Goal: Task Accomplishment & Management: Use online tool/utility

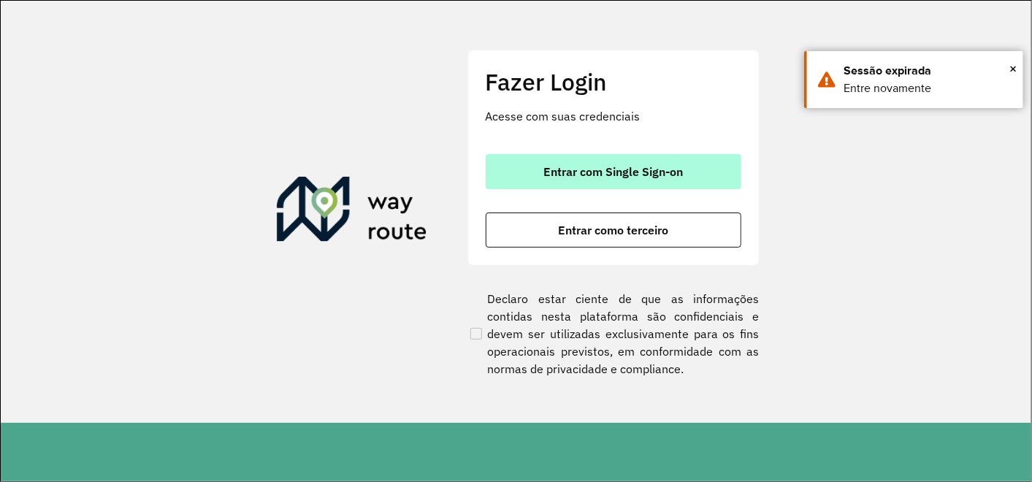
click at [568, 168] on span "Entrar com Single Sign-on" at bounding box center [613, 172] width 140 height 12
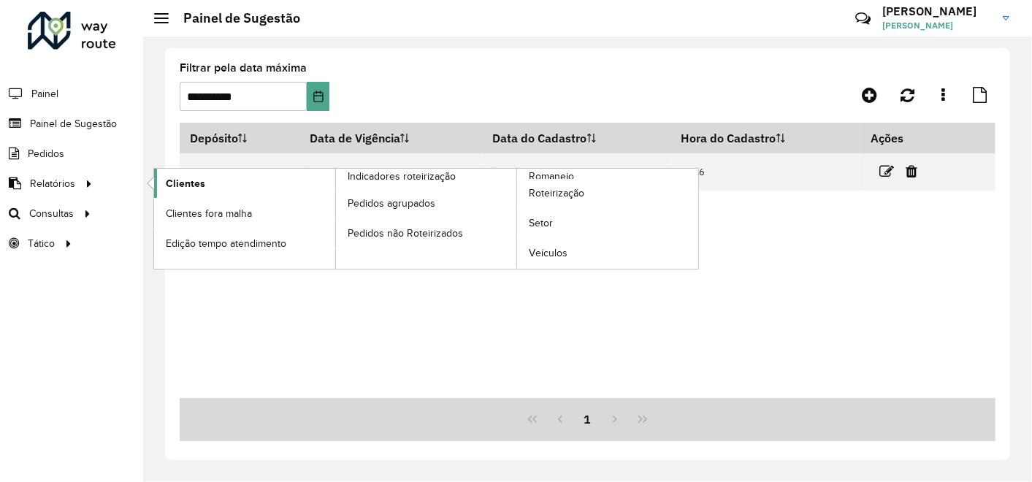
click at [169, 181] on span "Clientes" at bounding box center [185, 183] width 39 height 15
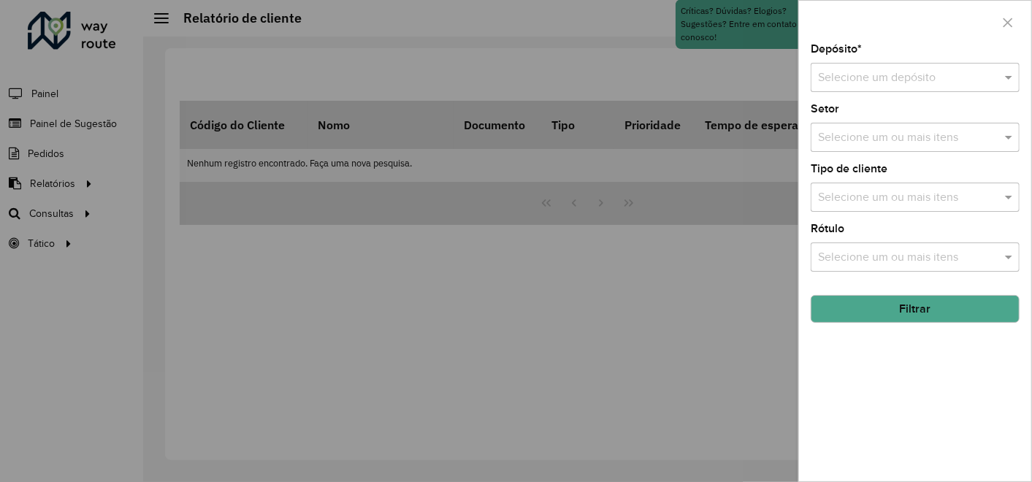
click at [906, 72] on input "text" at bounding box center [900, 78] width 165 height 18
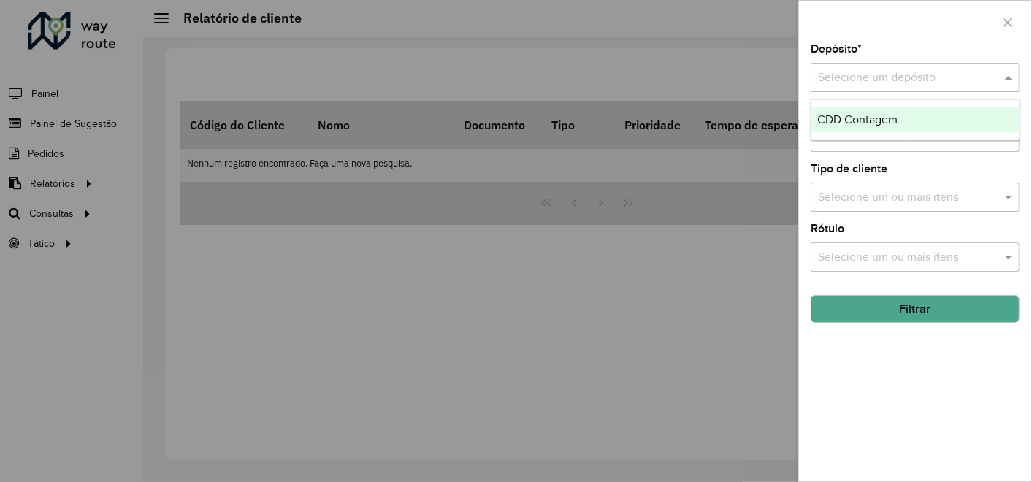
click at [860, 118] on span "CDD Contagem" at bounding box center [857, 119] width 80 height 12
click at [893, 309] on button "Filtrar" at bounding box center [915, 309] width 209 height 28
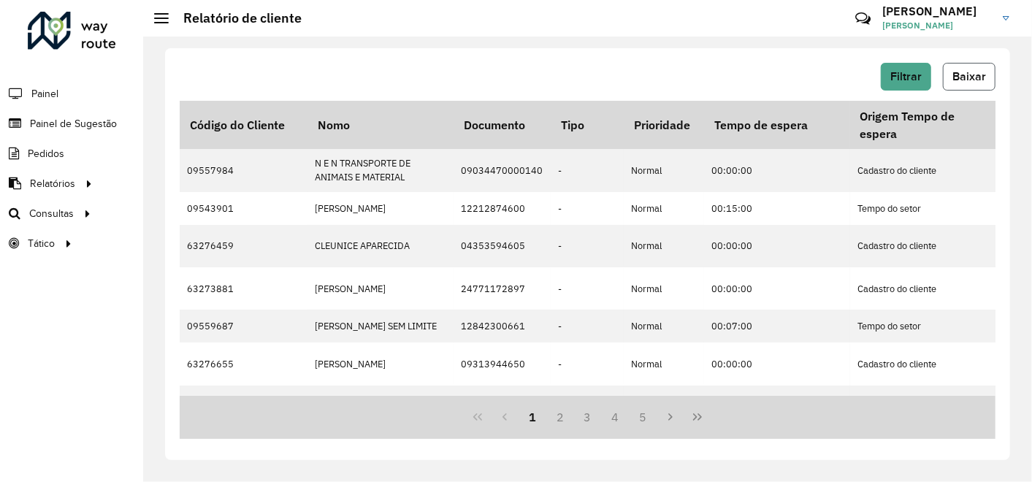
click at [962, 77] on span "Baixar" at bounding box center [969, 76] width 34 height 12
click at [534, 70] on div "Filtrar Baixar" at bounding box center [588, 77] width 816 height 28
click at [60, 125] on span "Painel de Sugestão" at bounding box center [75, 123] width 91 height 15
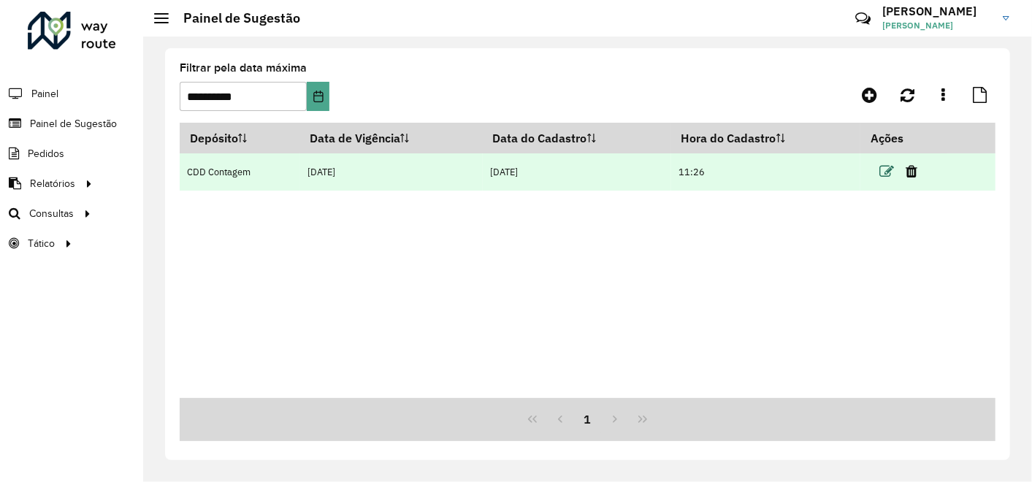
click at [887, 171] on icon at bounding box center [886, 171] width 15 height 15
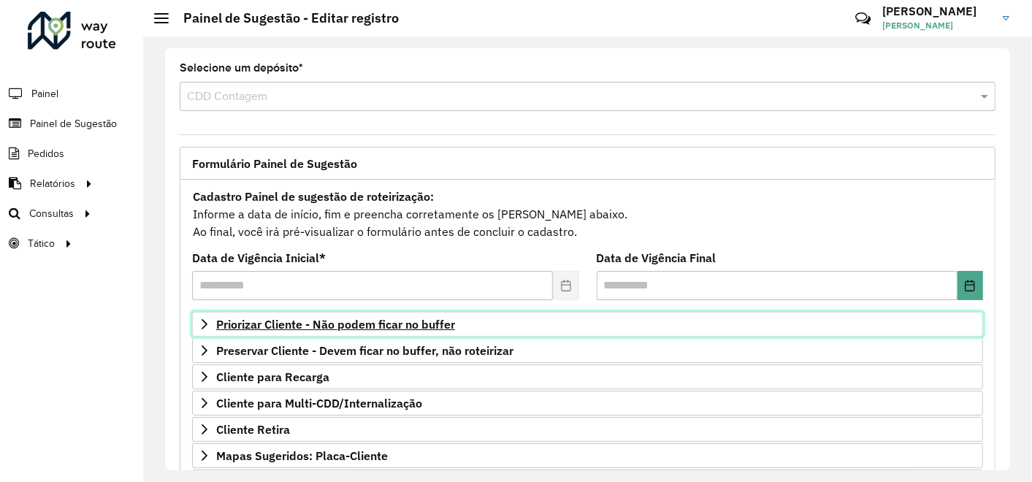
click at [402, 324] on span "Priorizar Cliente - Não podem ficar no buffer" at bounding box center [335, 324] width 239 height 12
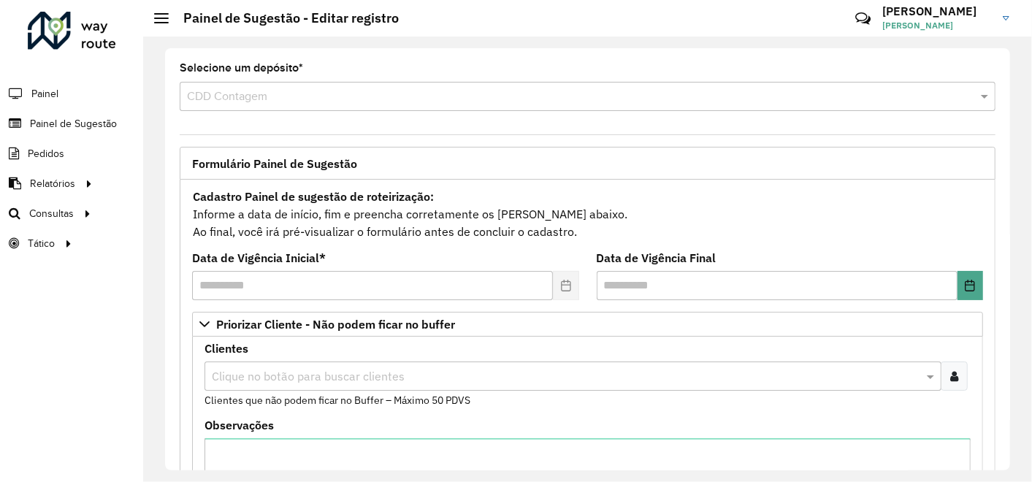
drag, startPoint x: 949, startPoint y: 375, endPoint x: 941, endPoint y: 374, distance: 8.8
click at [950, 375] on icon at bounding box center [954, 376] width 8 height 12
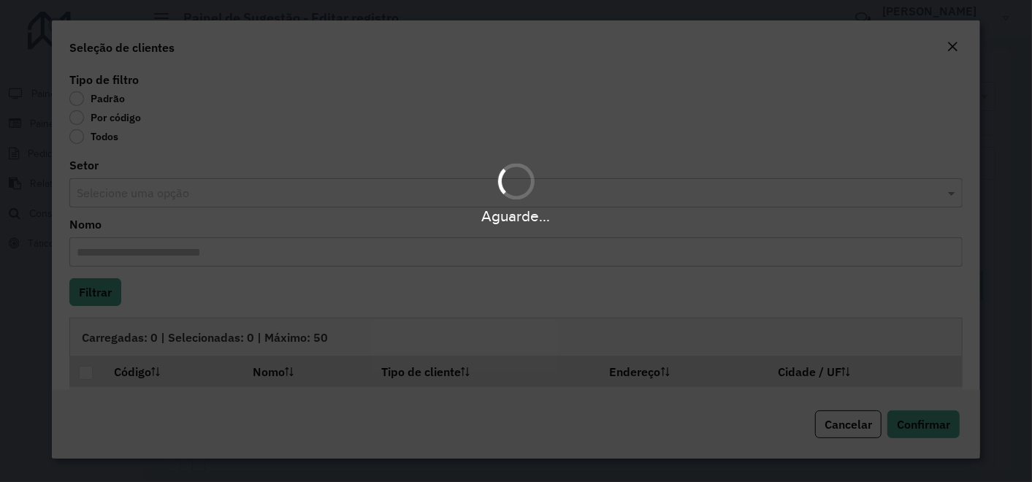
click at [77, 119] on body "Aguarde... Pop-up bloqueado! Seu navegador bloqueou automáticamente a abertura …" at bounding box center [516, 241] width 1032 height 482
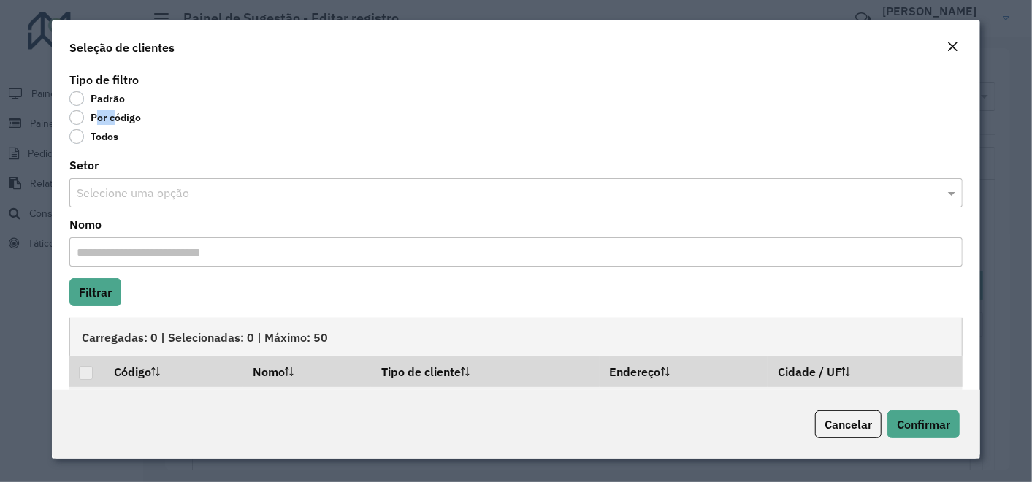
click at [77, 119] on label "Por código" at bounding box center [105, 117] width 72 height 15
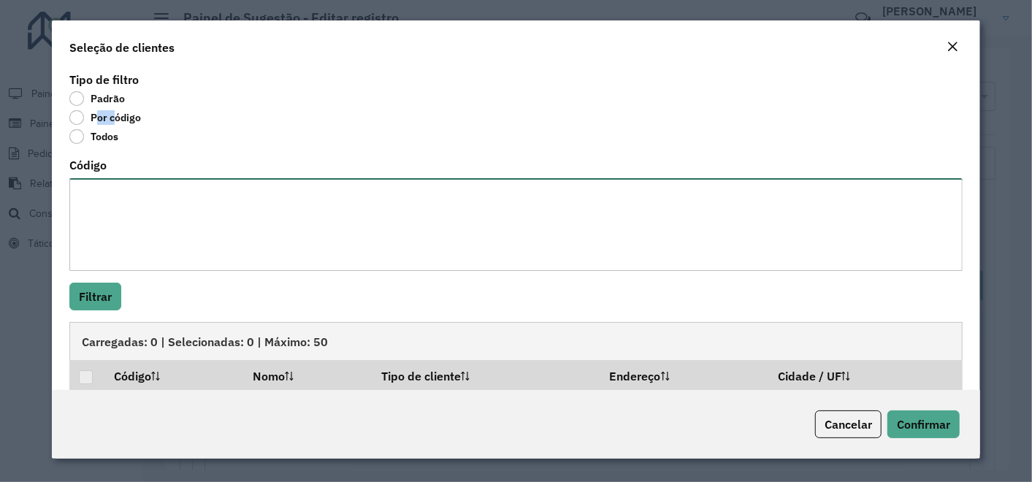
click at [131, 203] on textarea "Código" at bounding box center [516, 224] width 894 height 93
paste textarea "**** ***** **** *****"
type textarea "**** ***** **** *****"
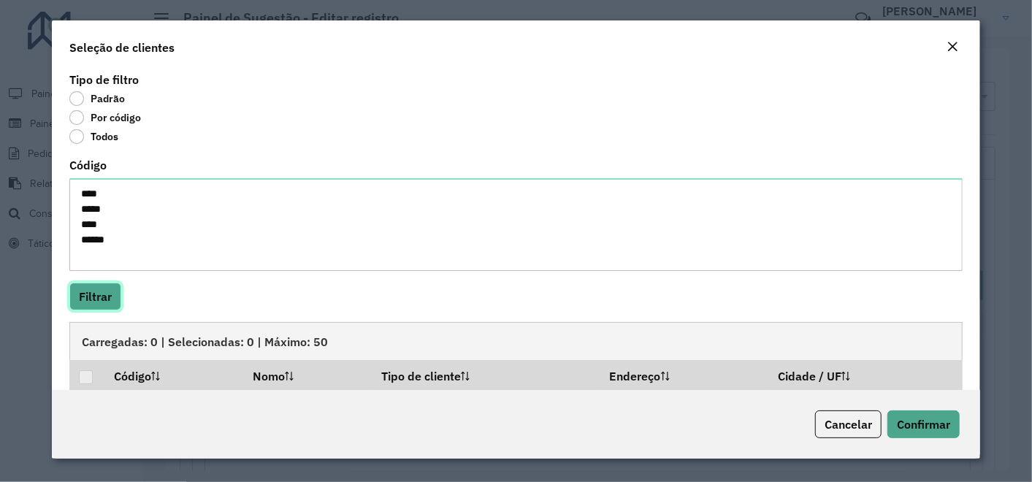
click at [98, 294] on button "Filtrar" at bounding box center [95, 297] width 52 height 28
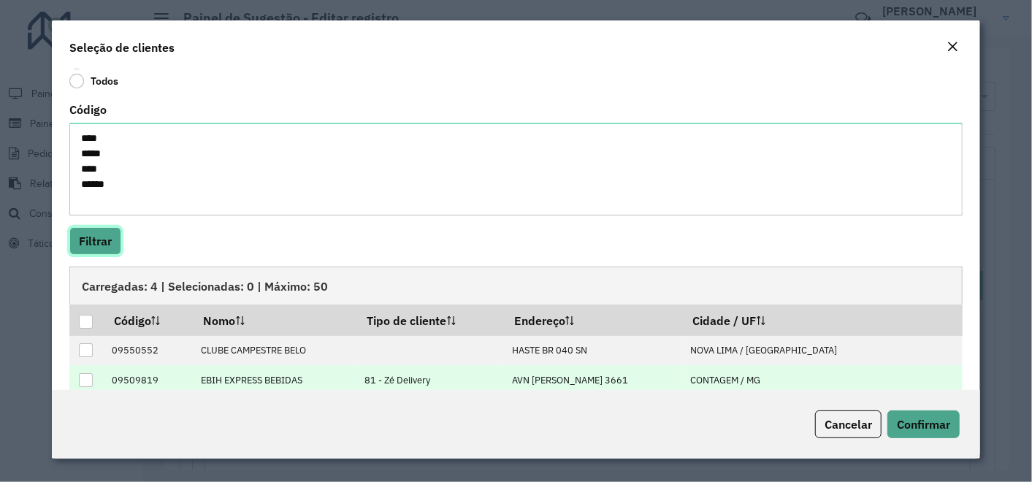
scroll to position [81, 0]
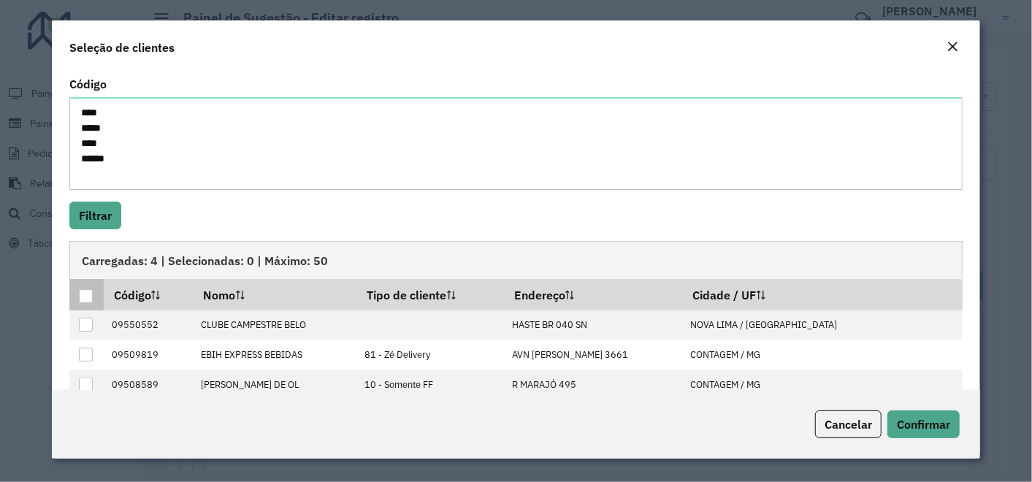
click at [87, 294] on div at bounding box center [86, 296] width 14 height 14
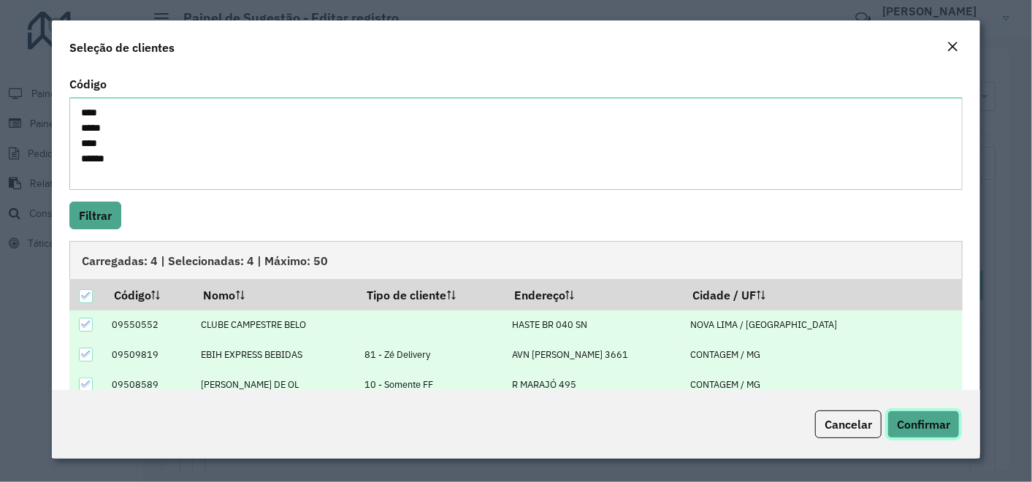
click at [918, 429] on span "Confirmar" at bounding box center [923, 424] width 53 height 15
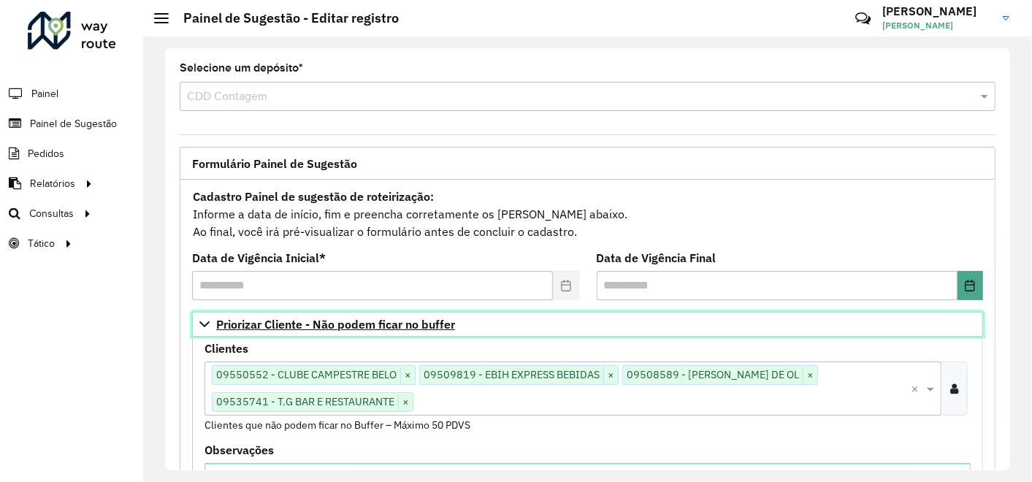
click at [291, 321] on span "Priorizar Cliente - Não podem ficar no buffer" at bounding box center [335, 324] width 239 height 12
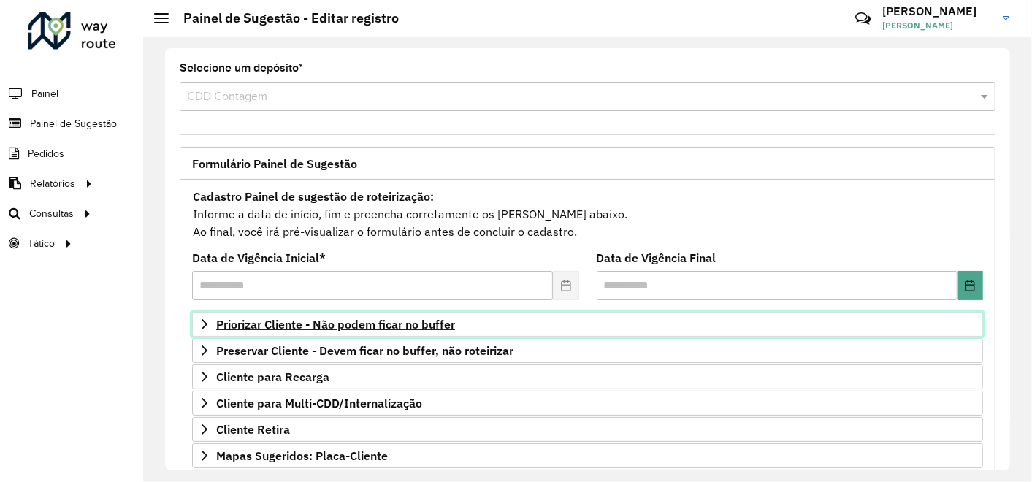
click at [353, 325] on span "Priorizar Cliente - Não podem ficar no buffer" at bounding box center [335, 324] width 239 height 12
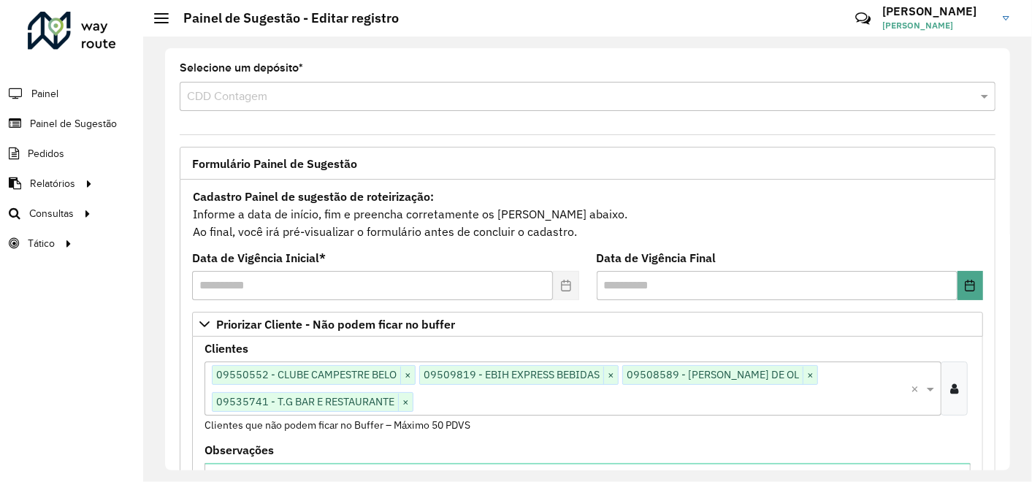
drag, startPoint x: 951, startPoint y: 390, endPoint x: 772, endPoint y: 356, distance: 182.1
click at [952, 390] on icon at bounding box center [954, 389] width 8 height 12
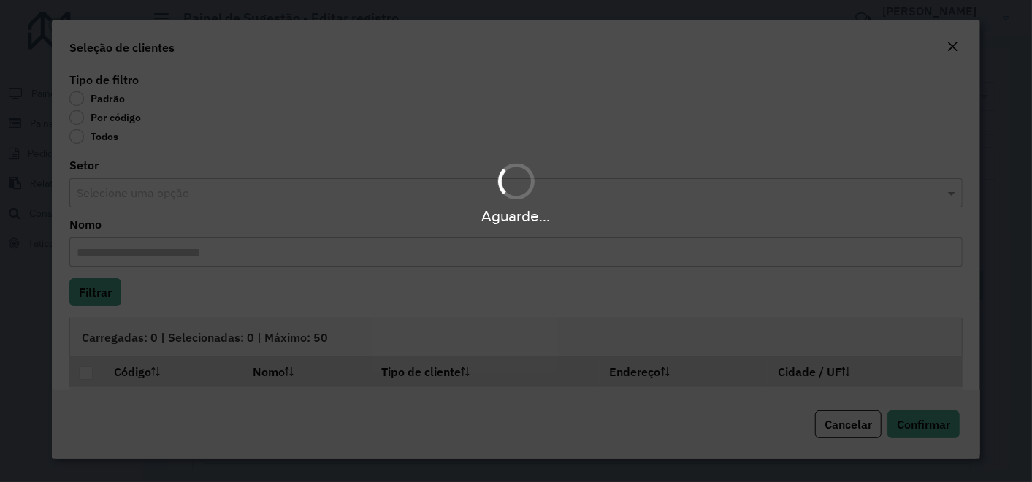
click at [78, 117] on div "Aguarde..." at bounding box center [516, 241] width 1032 height 482
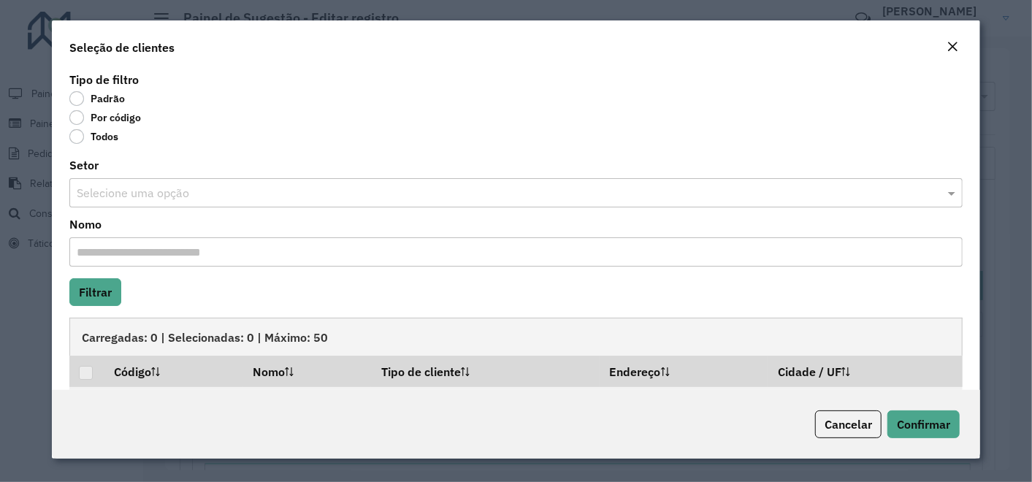
click at [78, 117] on label "Por código" at bounding box center [105, 117] width 72 height 15
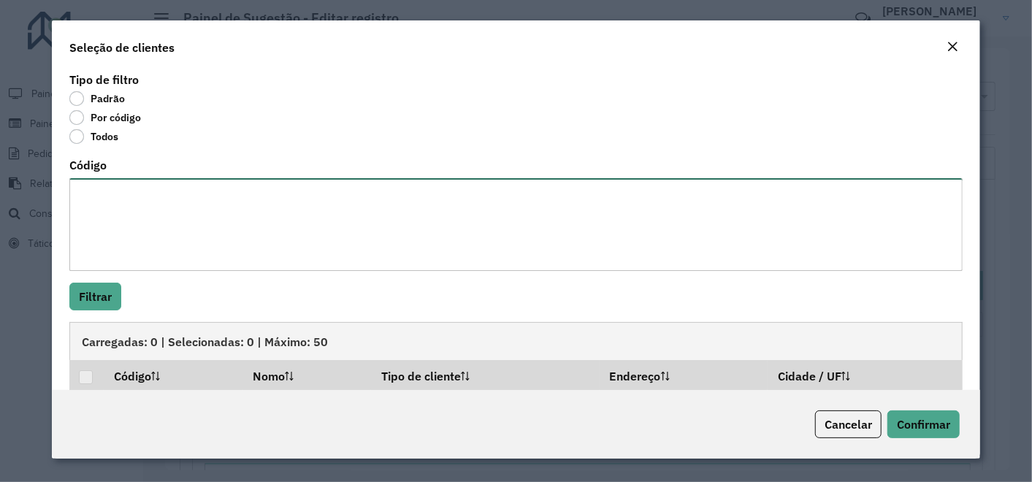
click at [131, 219] on textarea "Código" at bounding box center [516, 224] width 894 height 93
paste textarea "***** ***** ***** ***** ***** *****"
type textarea "***** ***** ***** ***** ***** *****"
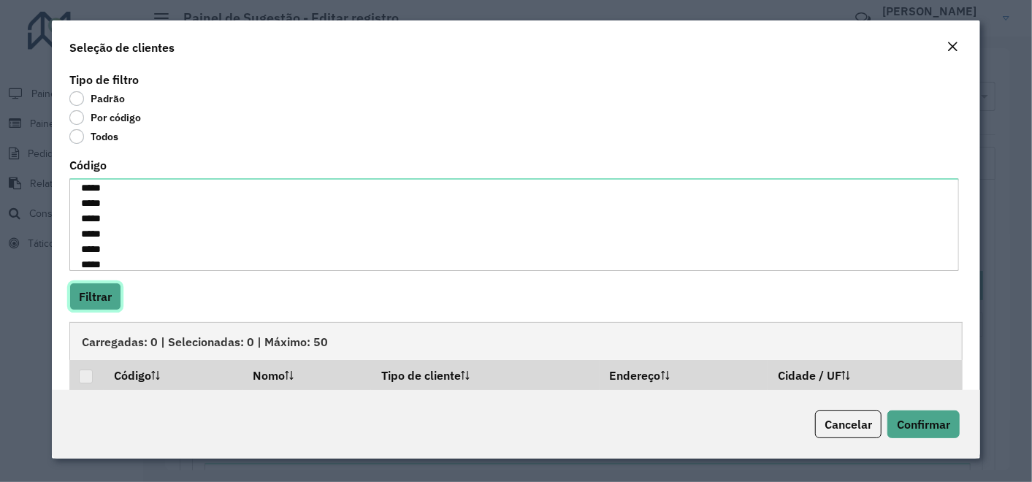
click at [102, 294] on button "Filtrar" at bounding box center [95, 297] width 52 height 28
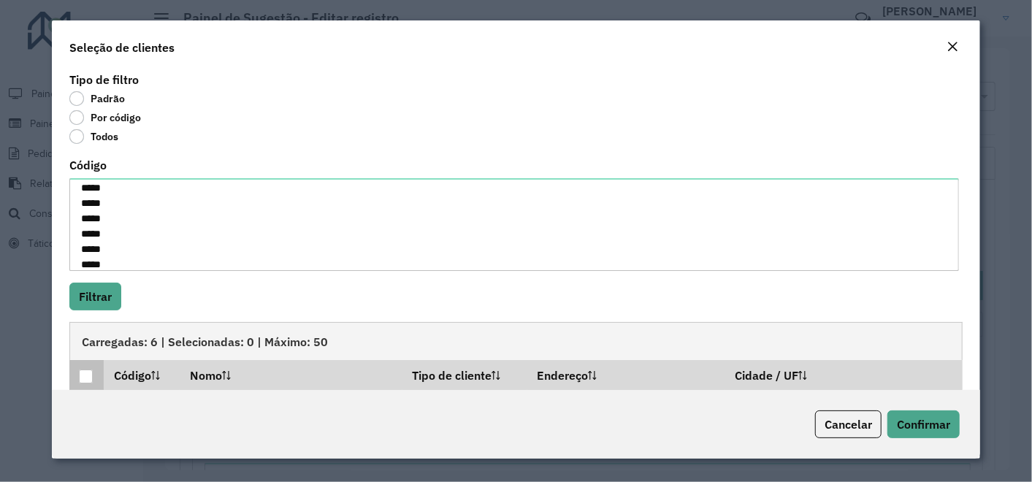
click at [88, 375] on div at bounding box center [86, 377] width 14 height 14
click at [905, 424] on span "Confirmar" at bounding box center [923, 424] width 53 height 15
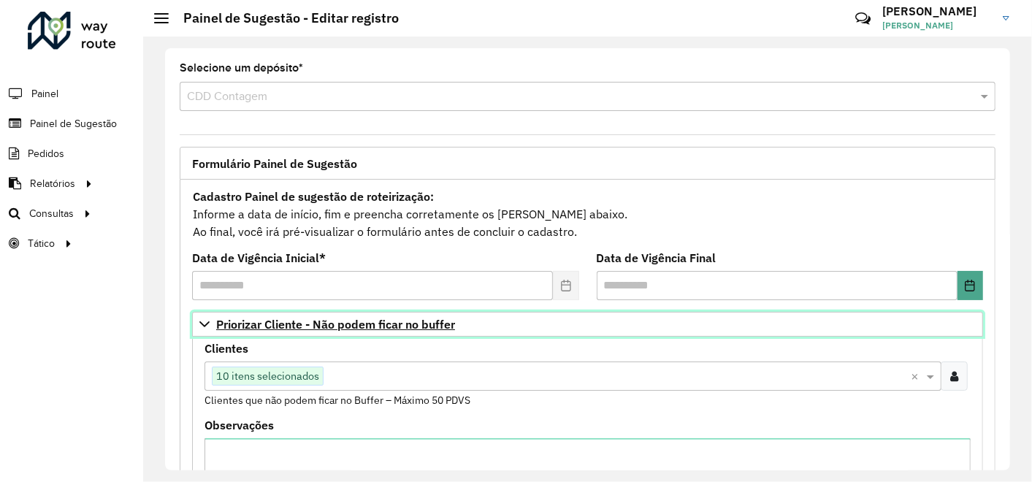
click at [331, 325] on span "Priorizar Cliente - Não podem ficar no buffer" at bounding box center [335, 324] width 239 height 12
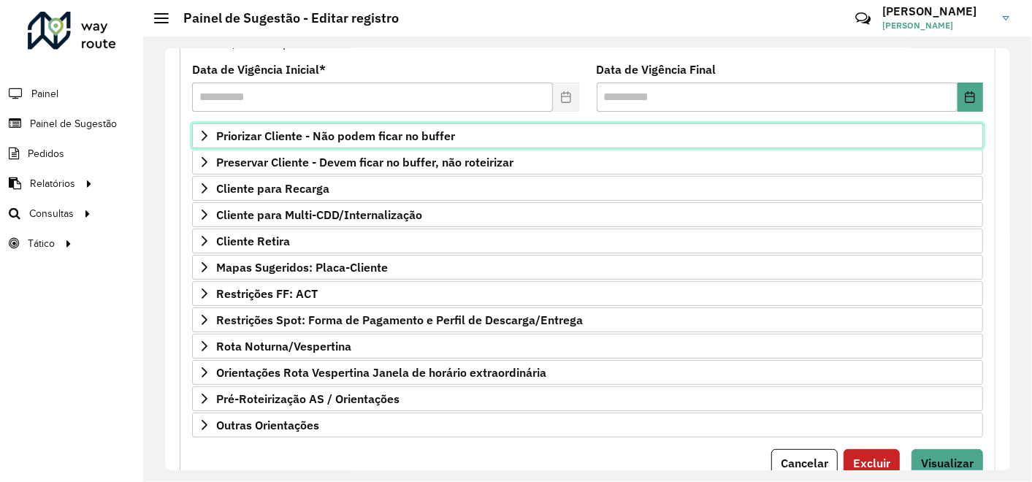
scroll to position [240, 0]
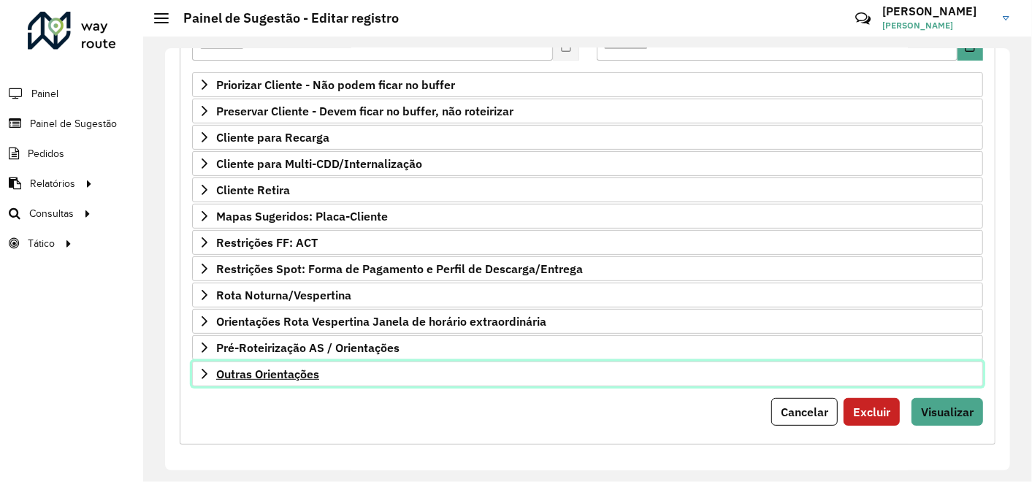
click at [291, 370] on span "Outras Orientações" at bounding box center [267, 374] width 103 height 12
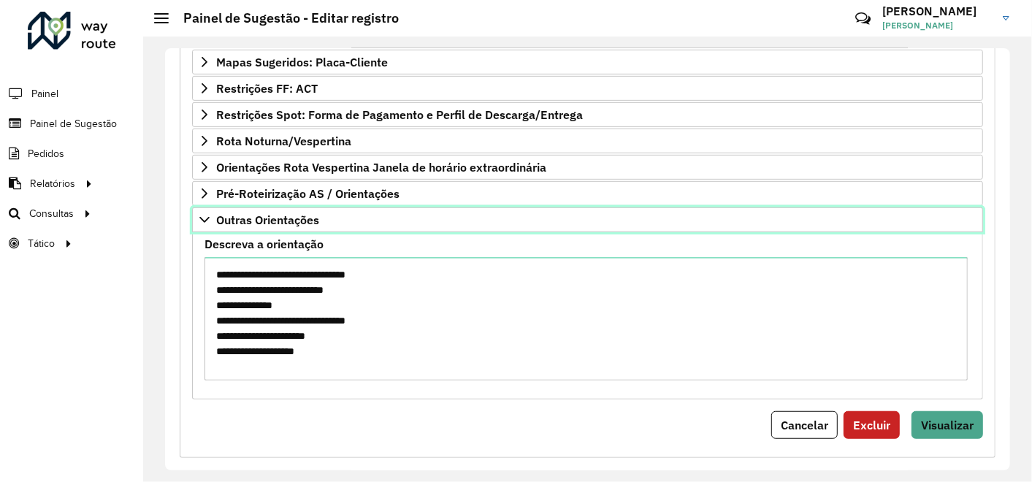
scroll to position [380, 0]
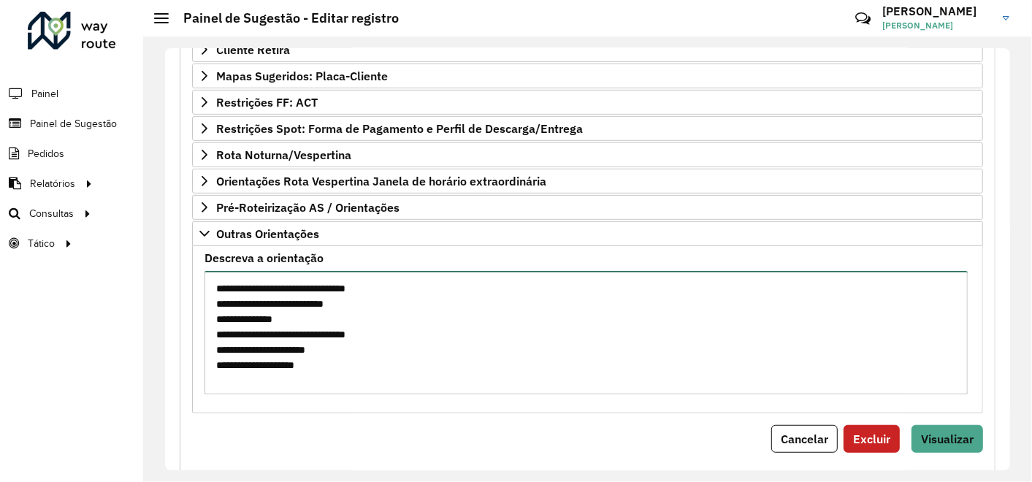
click at [444, 372] on textarea "Descreva a orientação" at bounding box center [586, 332] width 763 height 123
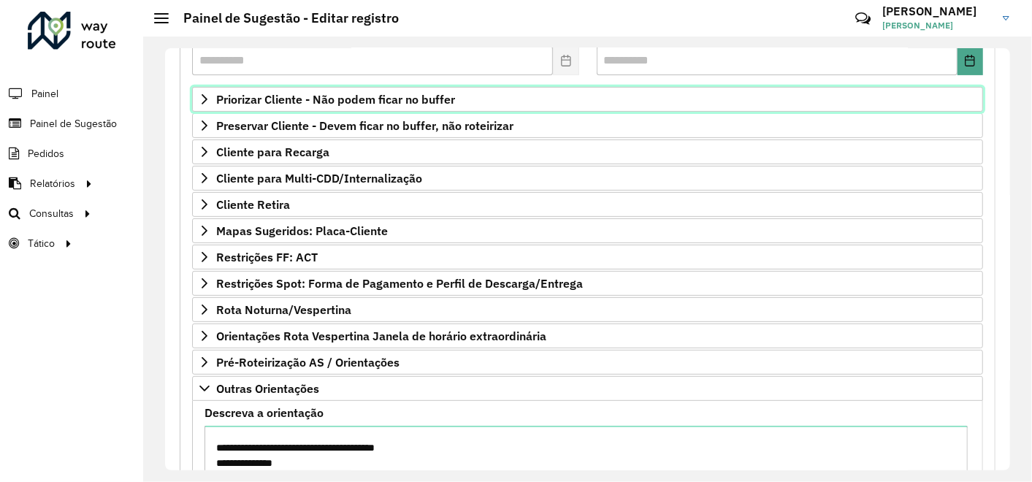
scroll to position [307, 0]
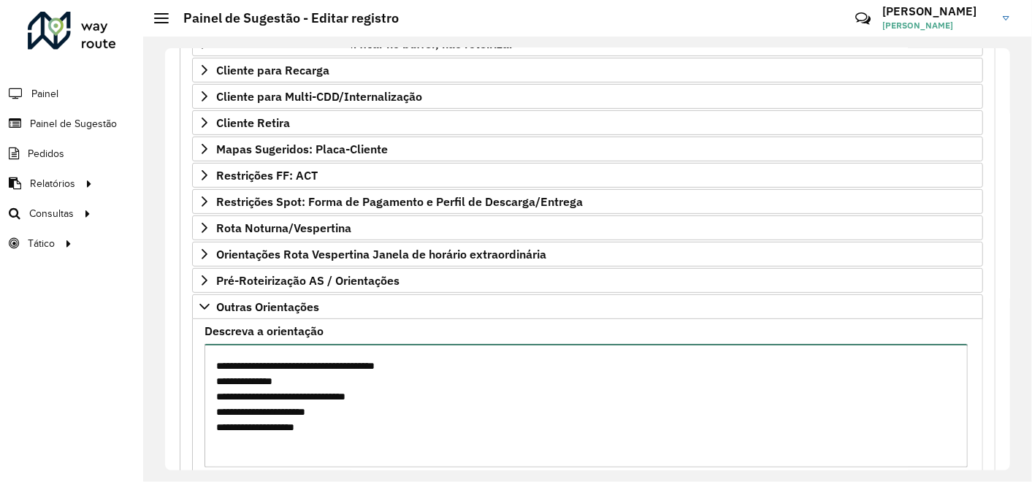
click at [221, 353] on textarea "Descreva a orientação" at bounding box center [586, 405] width 763 height 123
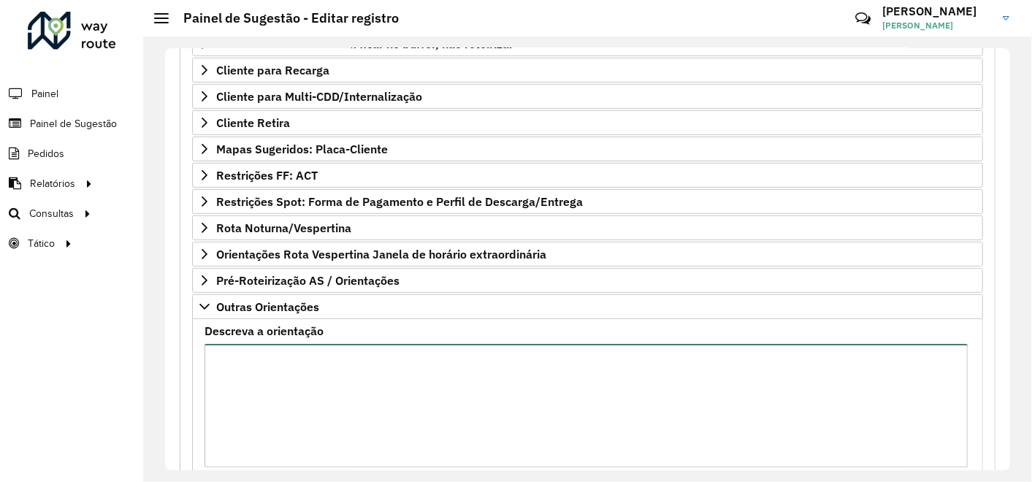
scroll to position [0, 0]
paste textarea "**********"
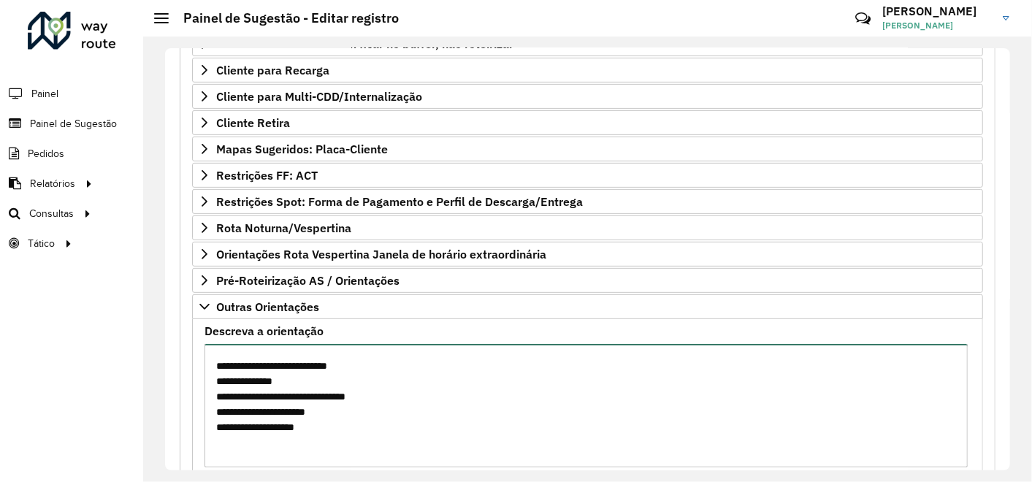
scroll to position [9, 0]
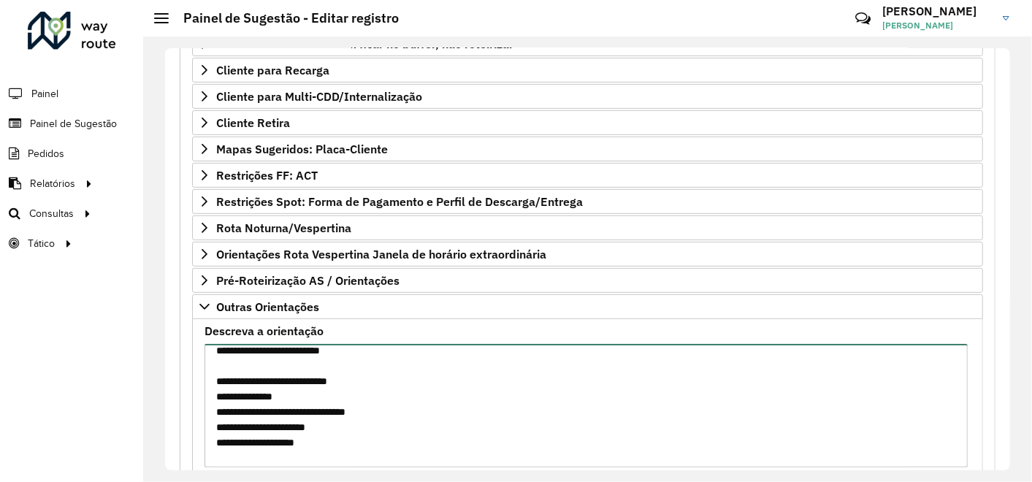
drag, startPoint x: 297, startPoint y: 351, endPoint x: 329, endPoint y: 359, distance: 33.0
click at [298, 352] on textarea "Descreva a orientação" at bounding box center [586, 405] width 763 height 123
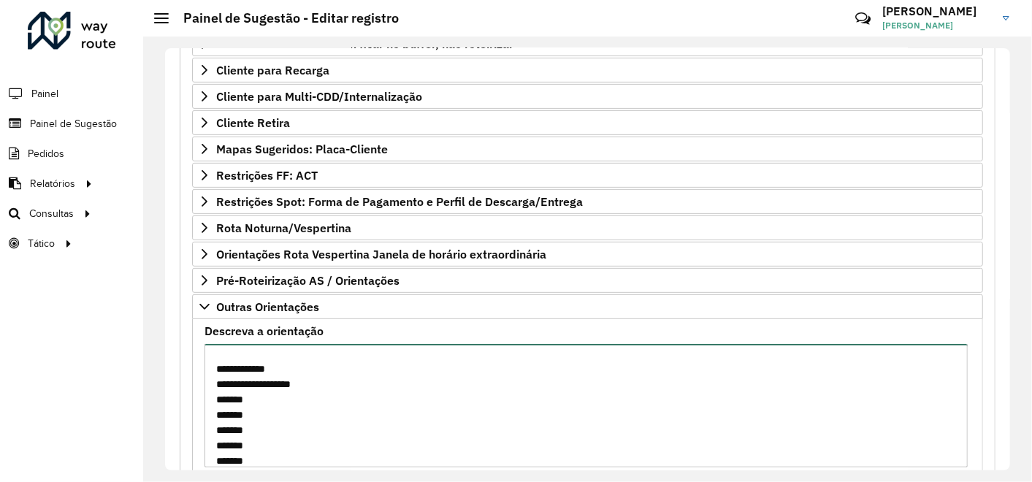
scroll to position [543, 0]
click at [271, 374] on textarea "Descreva a orientação" at bounding box center [586, 405] width 763 height 123
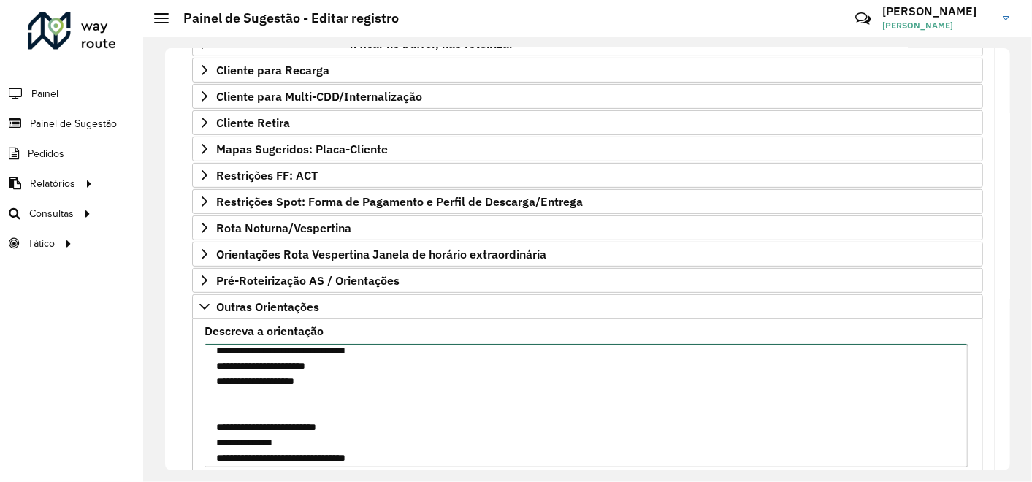
scroll to position [9, 0]
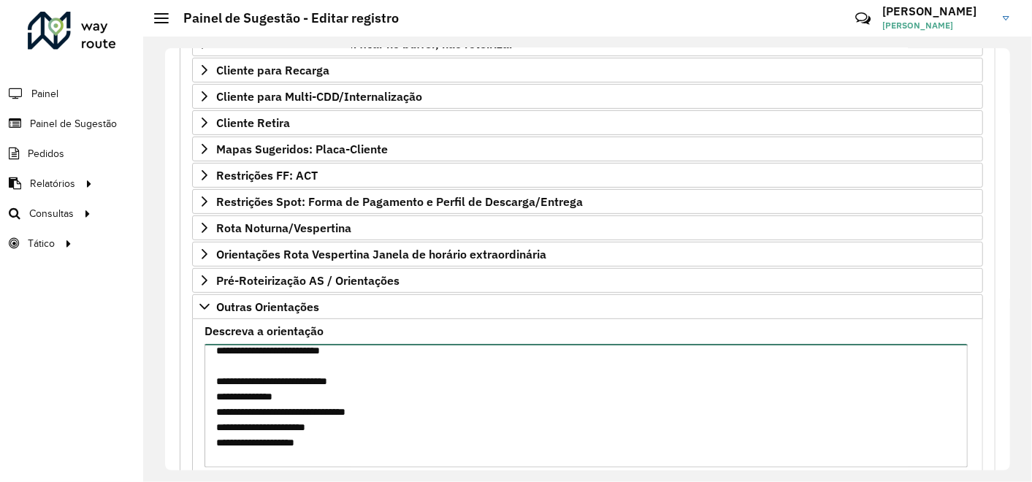
type textarea "**********"
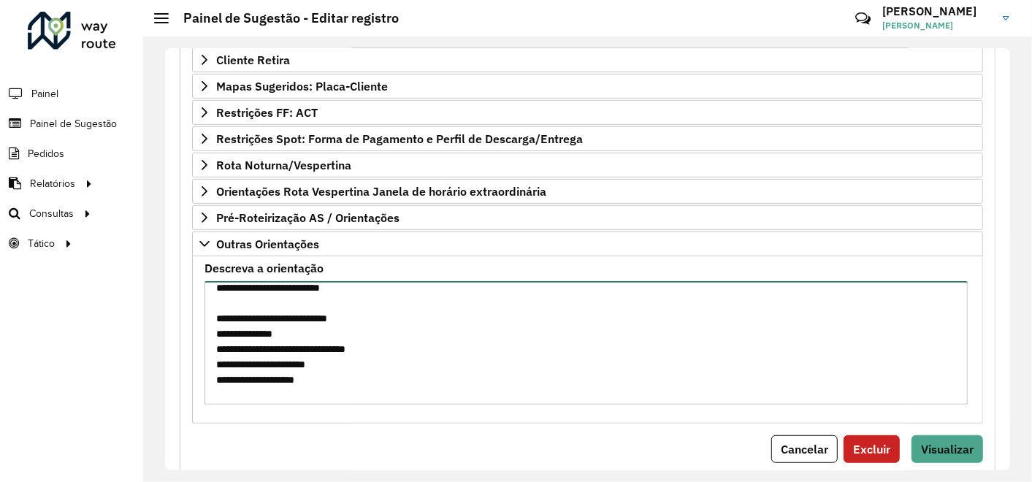
scroll to position [407, 0]
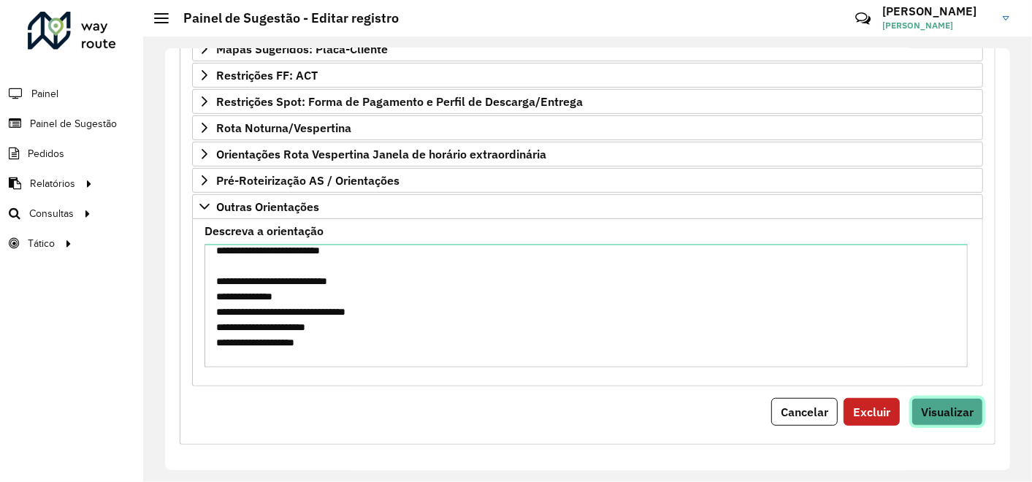
click at [943, 410] on span "Visualizar" at bounding box center [947, 412] width 53 height 15
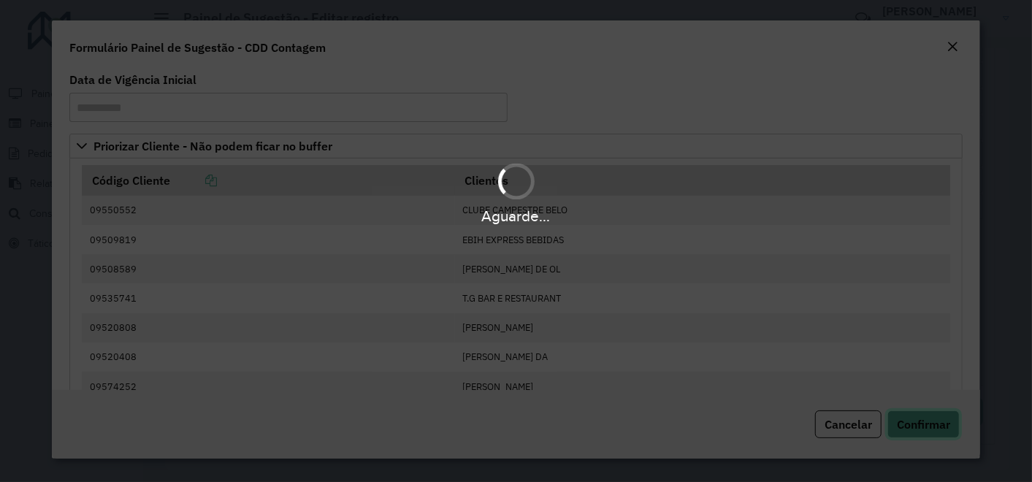
click at [936, 430] on span "Confirmar" at bounding box center [923, 424] width 53 height 15
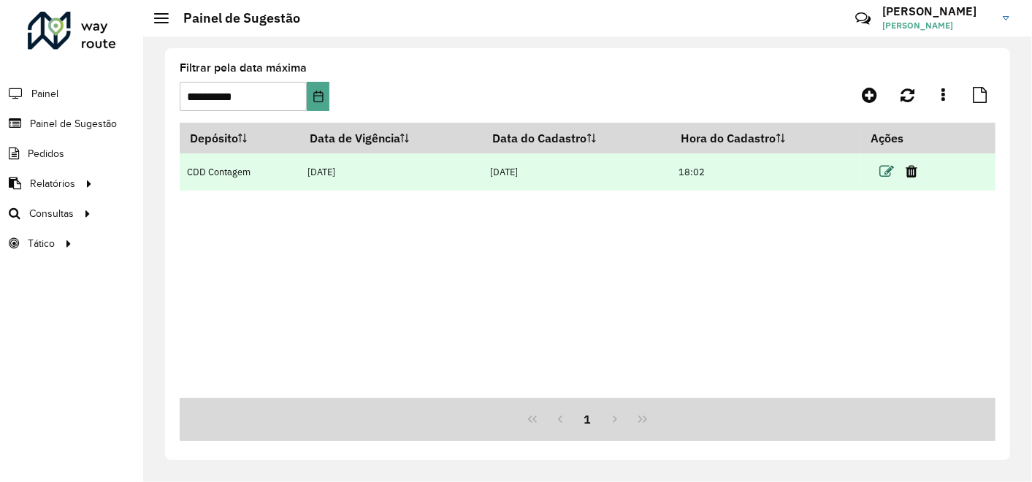
click at [889, 167] on icon at bounding box center [886, 171] width 15 height 15
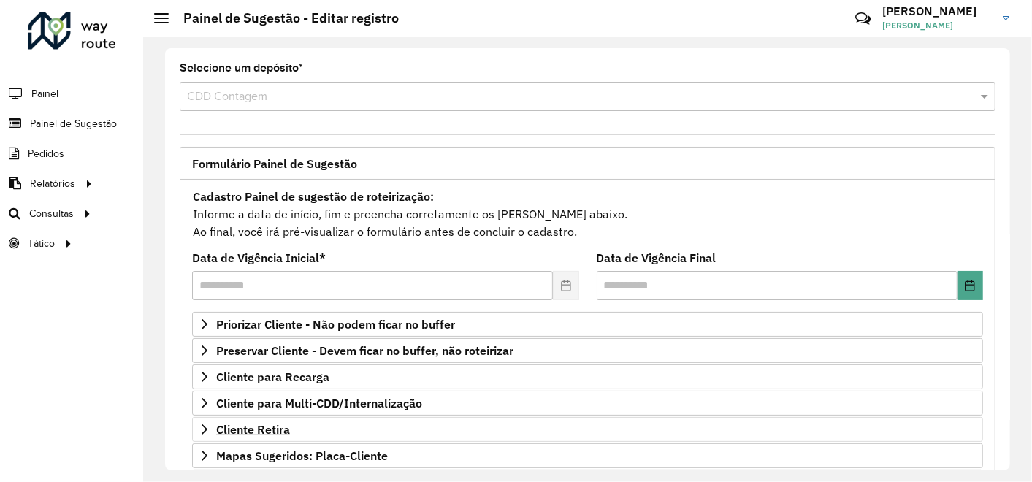
scroll to position [240, 0]
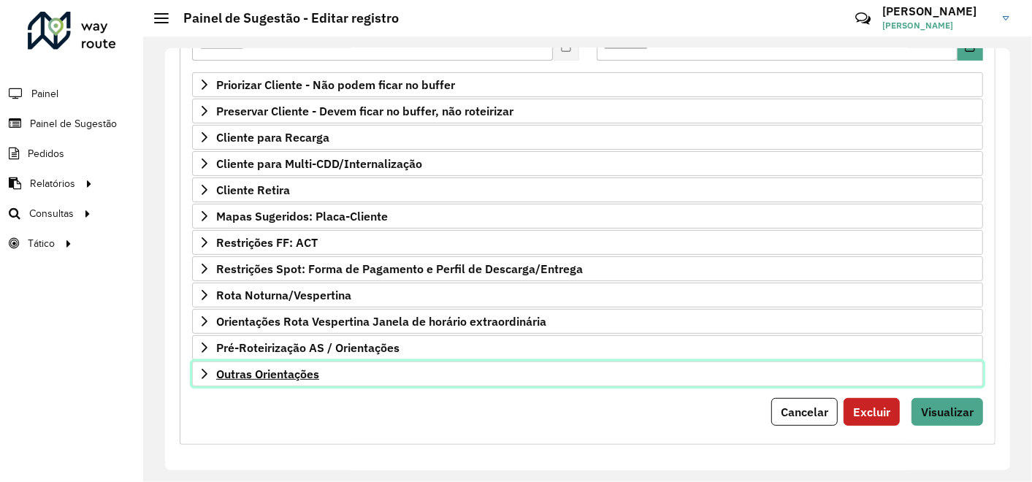
click at [302, 373] on span "Outras Orientações" at bounding box center [267, 374] width 103 height 12
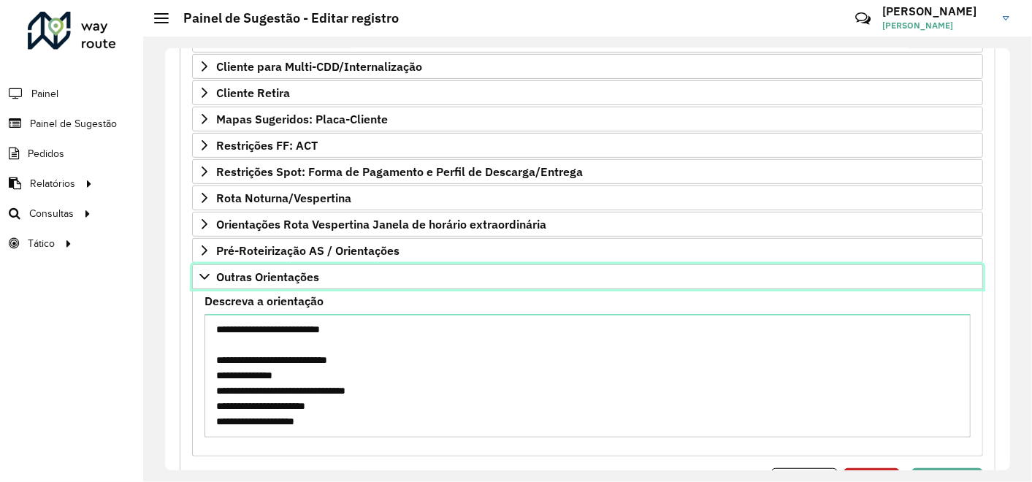
scroll to position [407, 0]
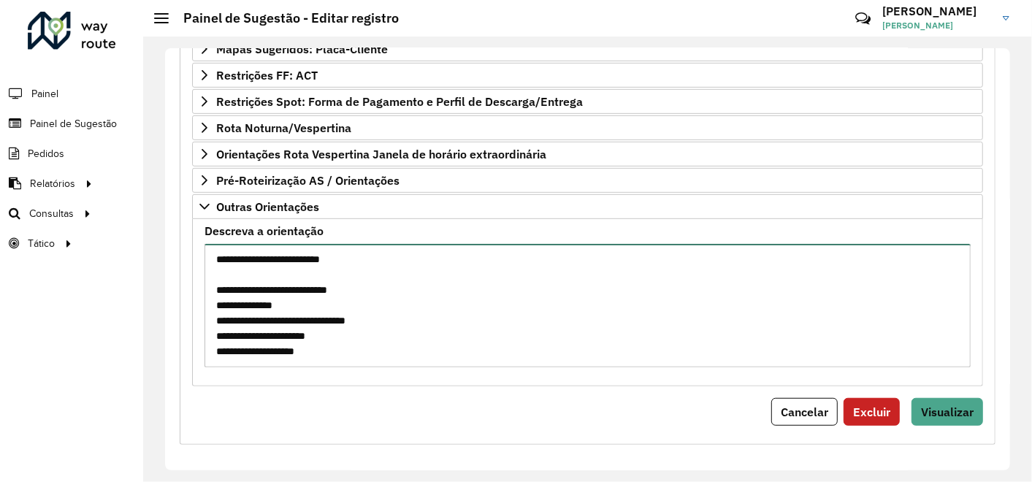
click at [391, 271] on textarea "Descreva a orientação" at bounding box center [588, 305] width 766 height 123
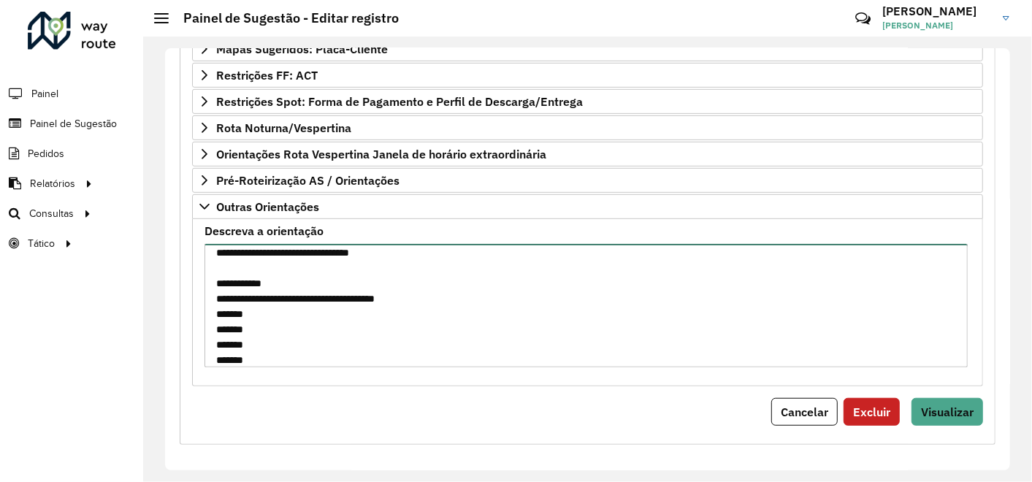
scroll to position [927, 0]
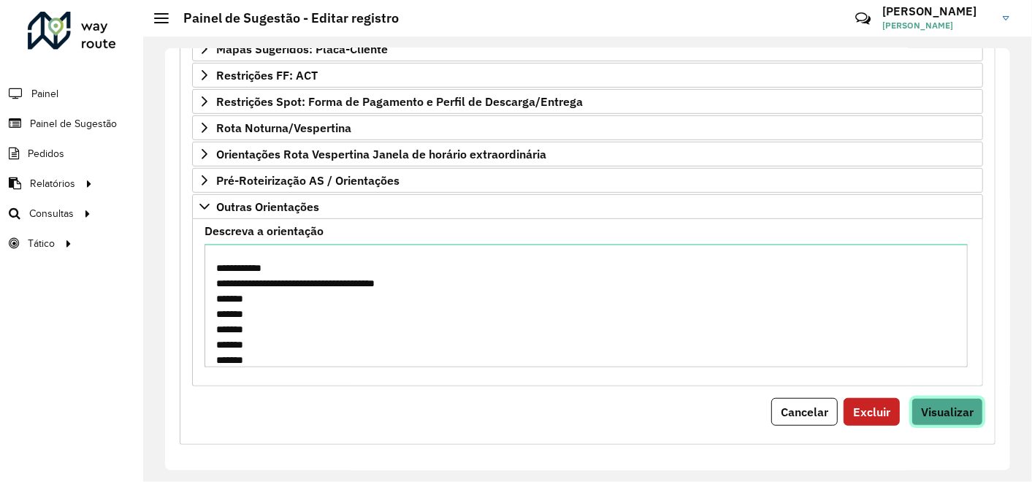
click at [947, 405] on span "Visualizar" at bounding box center [947, 412] width 53 height 15
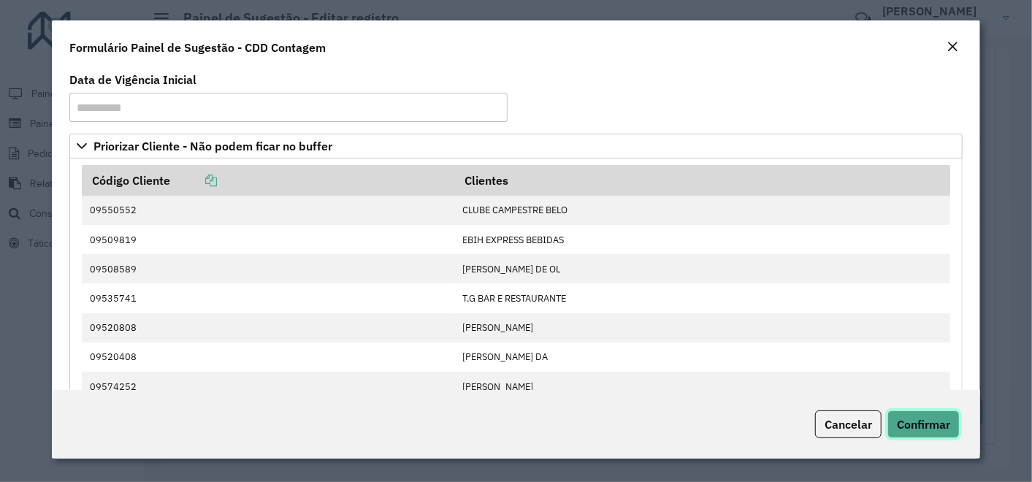
click at [937, 424] on span "Confirmar" at bounding box center [923, 424] width 53 height 15
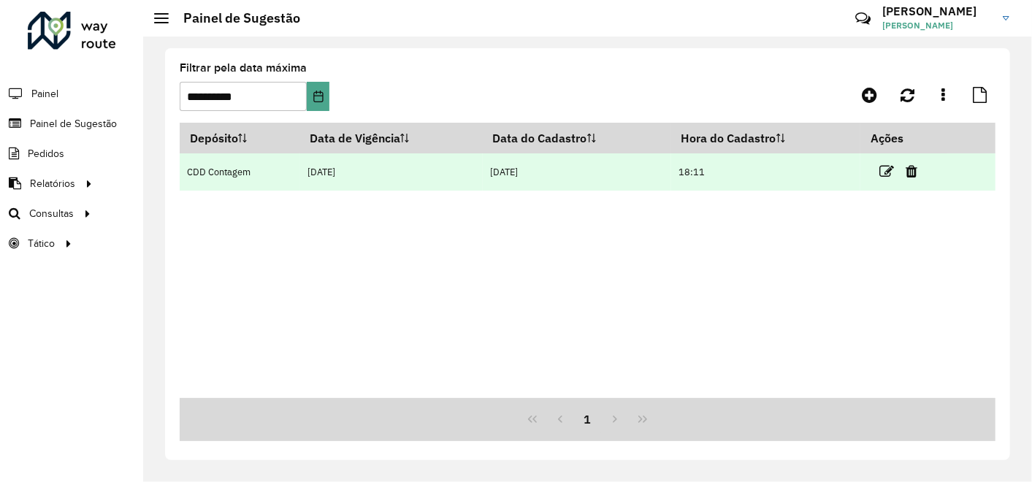
click at [881, 172] on td at bounding box center [905, 171] width 88 height 37
click at [887, 175] on icon at bounding box center [886, 171] width 15 height 15
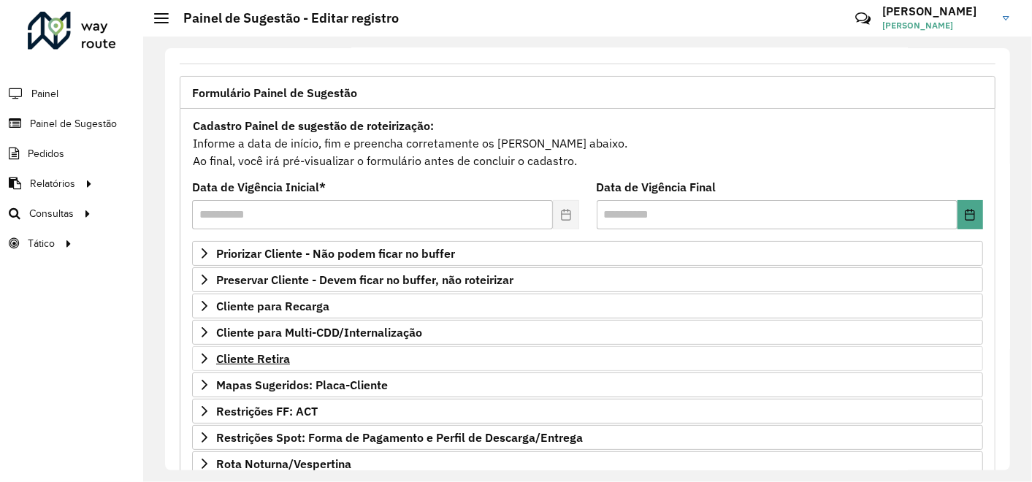
scroll to position [162, 0]
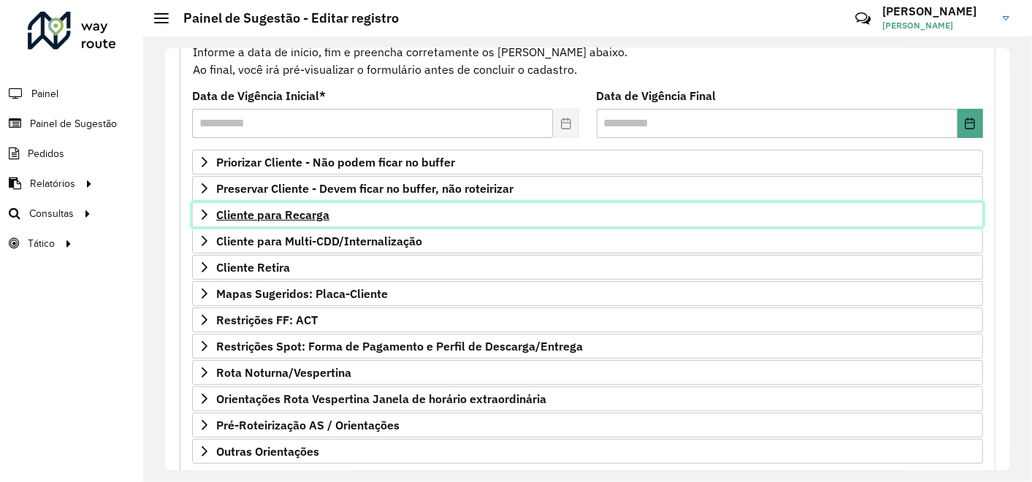
click at [311, 209] on span "Cliente para Recarga" at bounding box center [272, 215] width 113 height 12
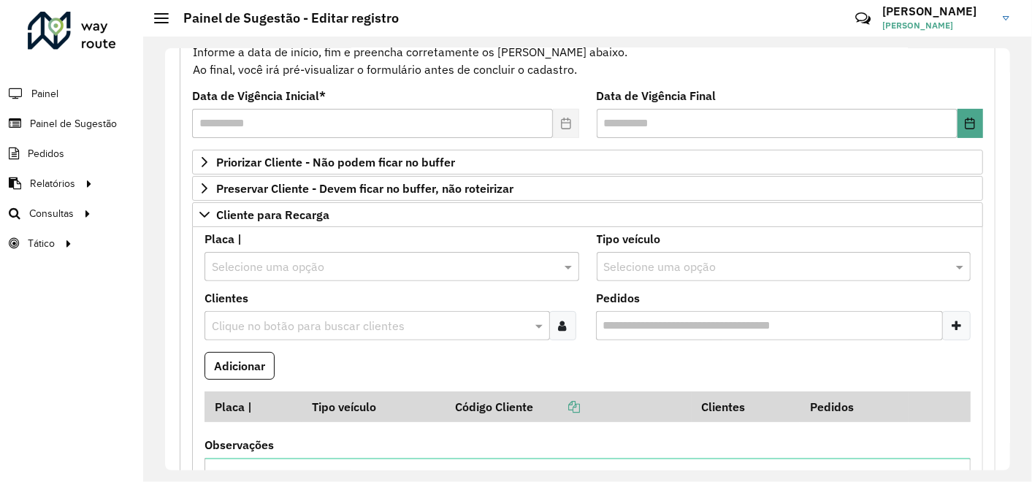
click at [300, 331] on input "text" at bounding box center [370, 327] width 324 height 18
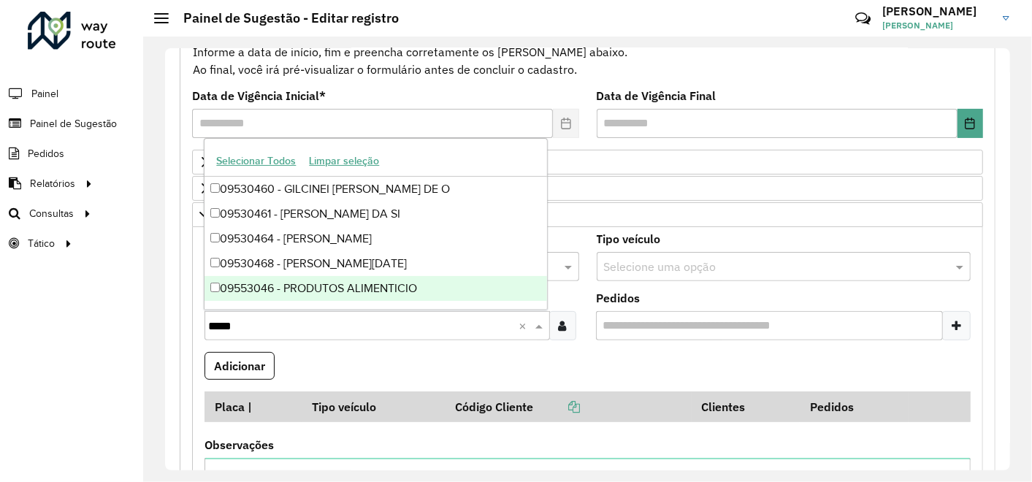
type input "*****"
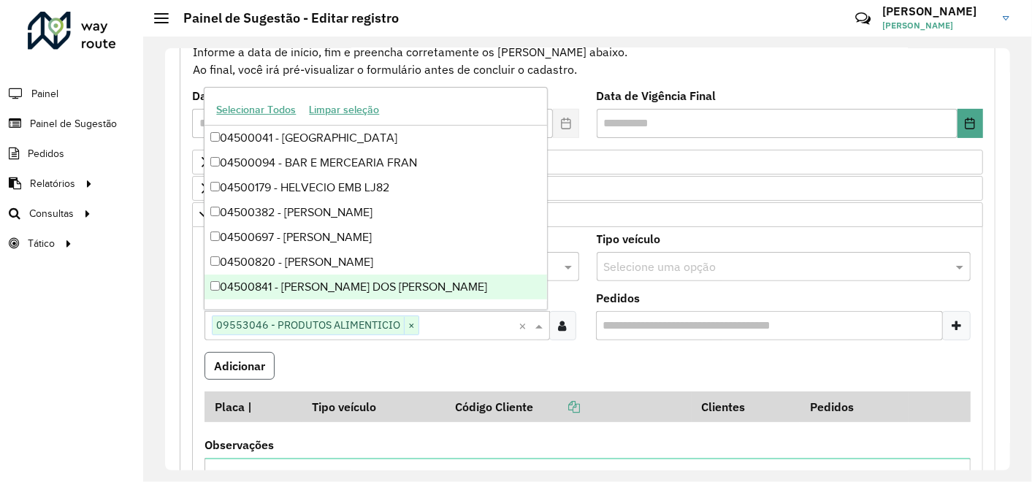
click at [228, 362] on button "Adicionar" at bounding box center [240, 366] width 70 height 28
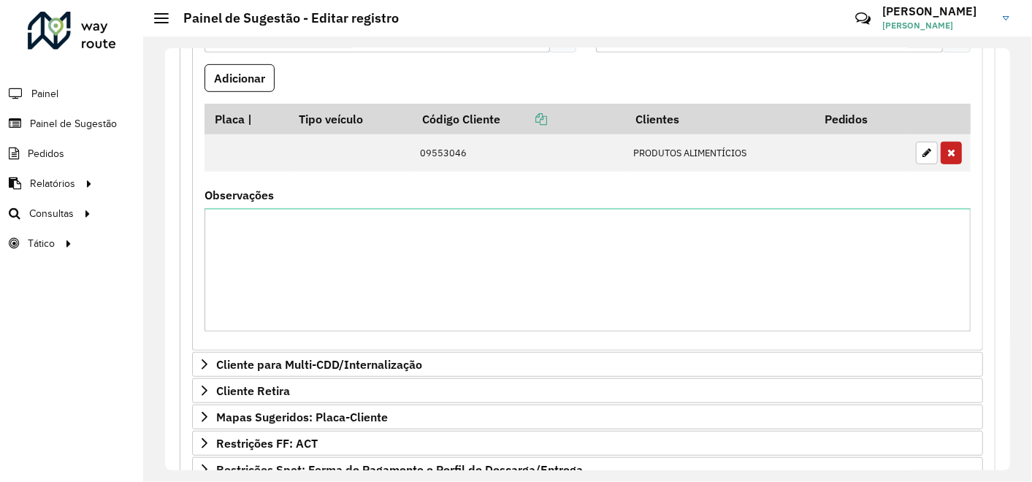
scroll to position [651, 0]
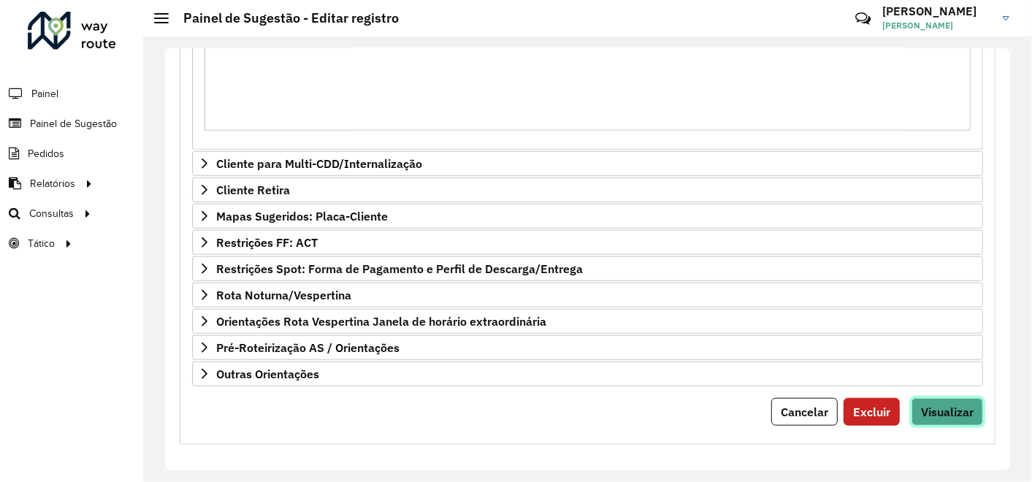
click at [951, 415] on button "Visualizar" at bounding box center [948, 412] width 72 height 28
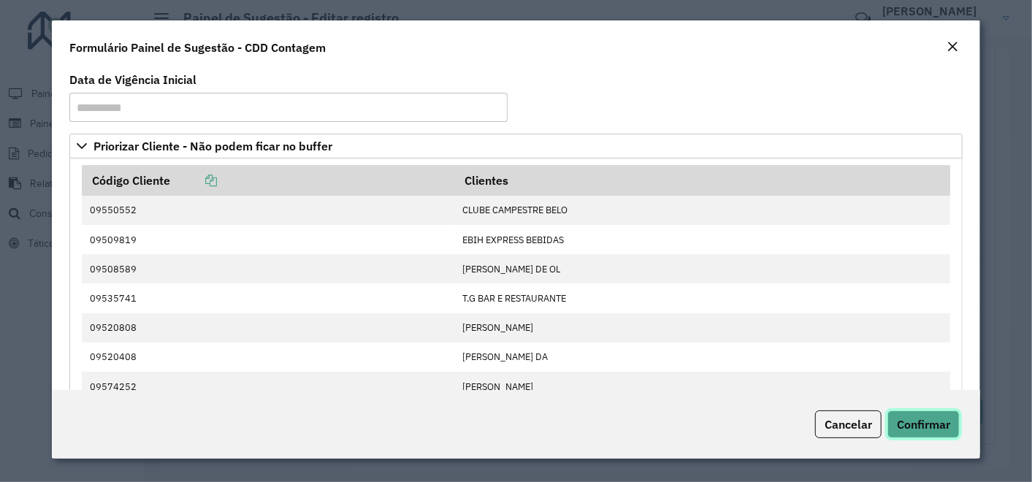
click at [930, 432] on button "Confirmar" at bounding box center [923, 424] width 72 height 28
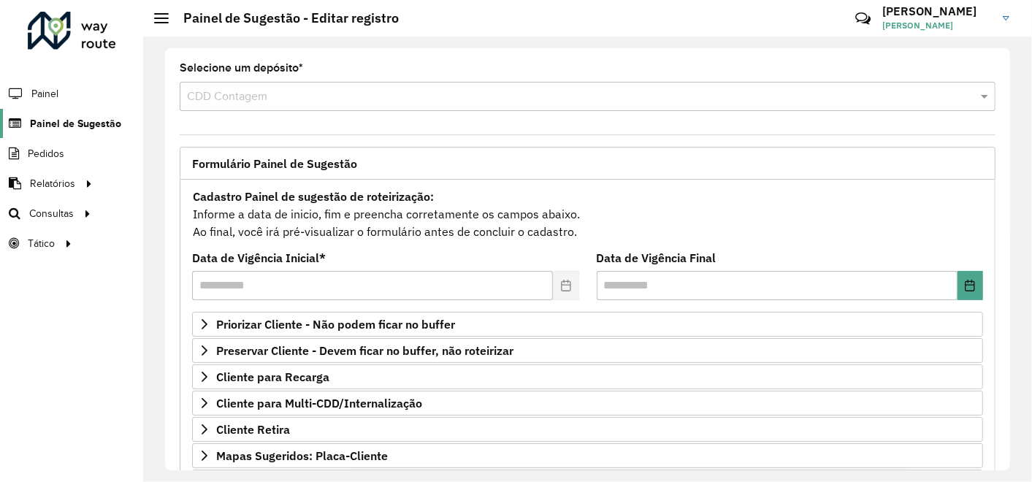
click at [82, 122] on span "Painel de Sugestão" at bounding box center [75, 123] width 91 height 15
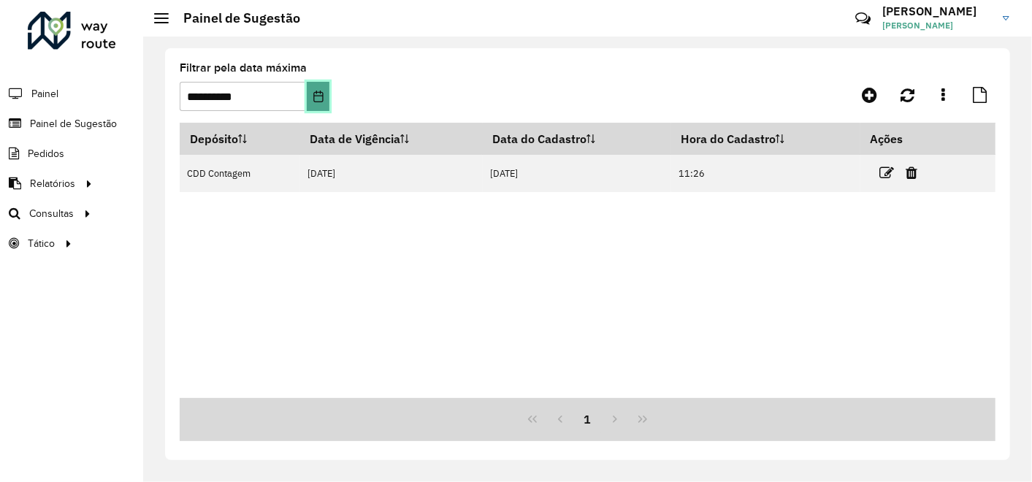
click at [318, 96] on icon "Choose Date" at bounding box center [319, 97] width 12 height 12
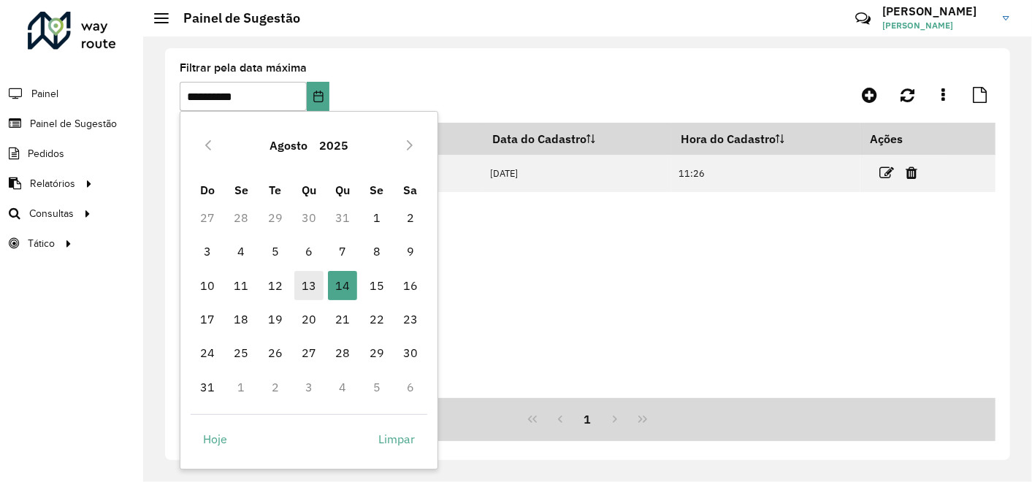
click at [307, 285] on span "13" at bounding box center [308, 285] width 29 height 29
type input "**********"
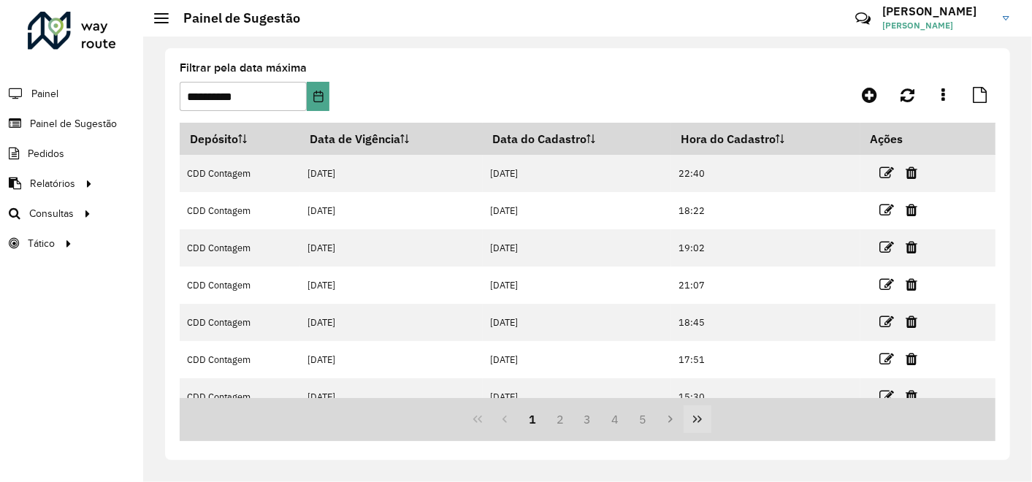
click at [696, 422] on icon "Last Page" at bounding box center [698, 419] width 12 height 12
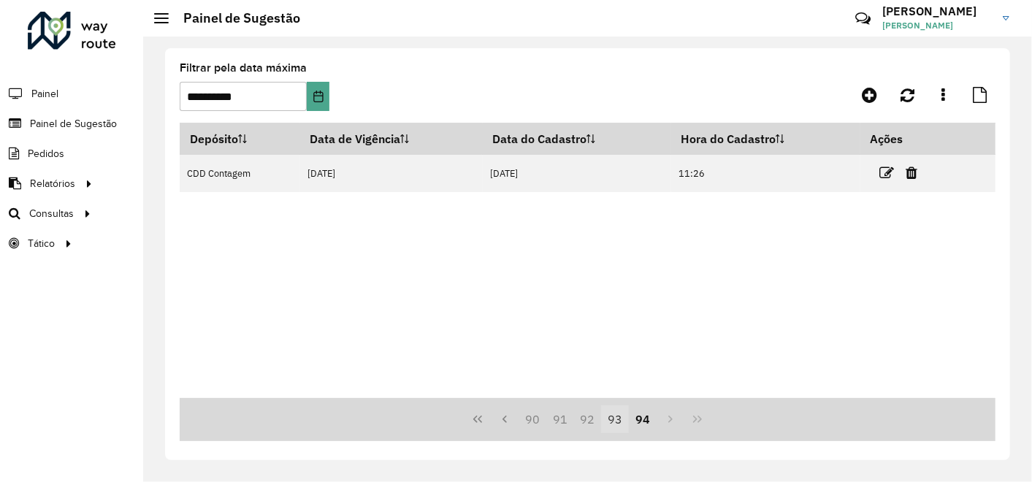
click at [615, 424] on button "93" at bounding box center [615, 419] width 28 height 28
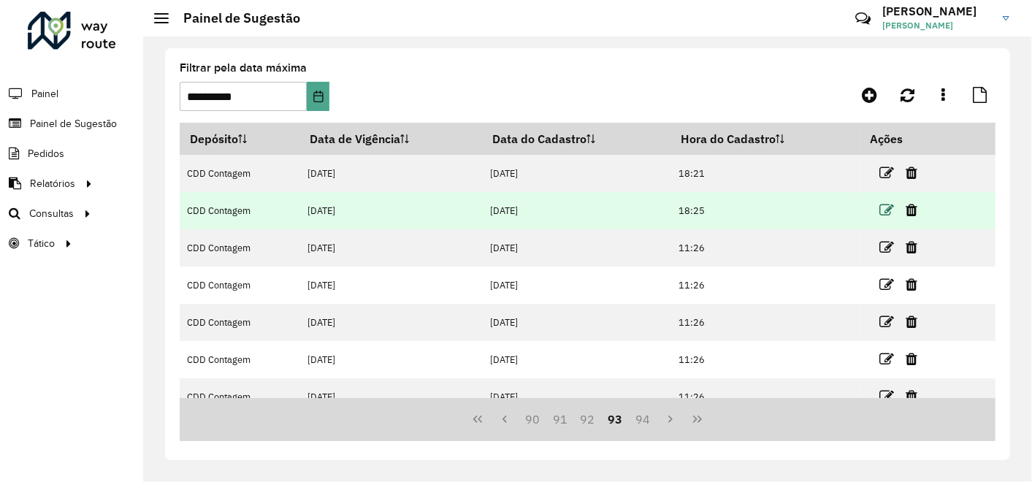
click at [884, 207] on icon at bounding box center [886, 210] width 15 height 15
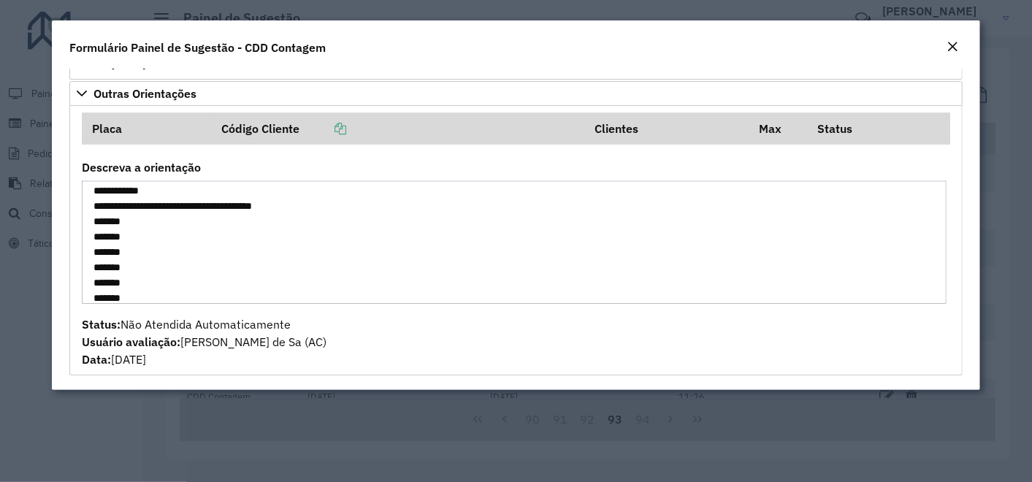
scroll to position [966, 0]
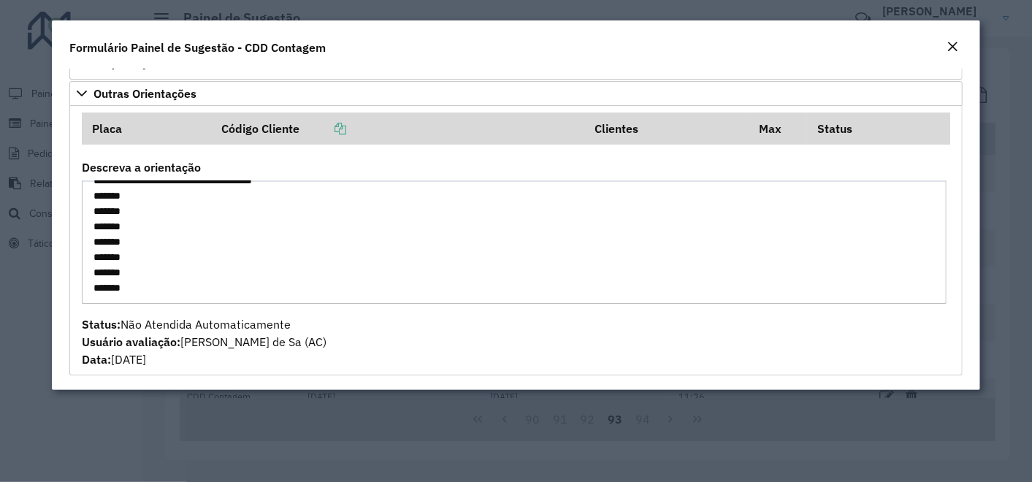
drag, startPoint x: 94, startPoint y: 187, endPoint x: 192, endPoint y: 320, distance: 165.1
click at [192, 320] on formly-group "Placa Código Cliente Clientes Max Status Descreva a orientação Status: Não Aten…" at bounding box center [516, 240] width 887 height 256
